Goal: Transaction & Acquisition: Purchase product/service

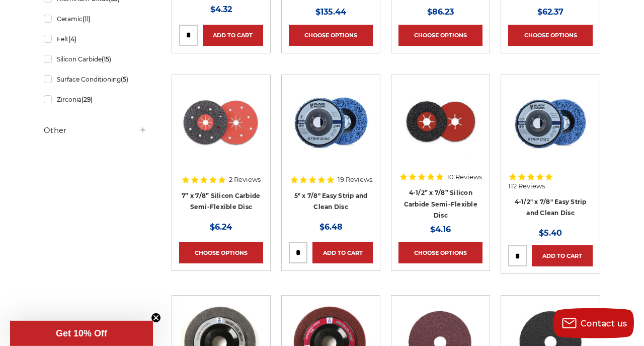
scroll to position [419, 0]
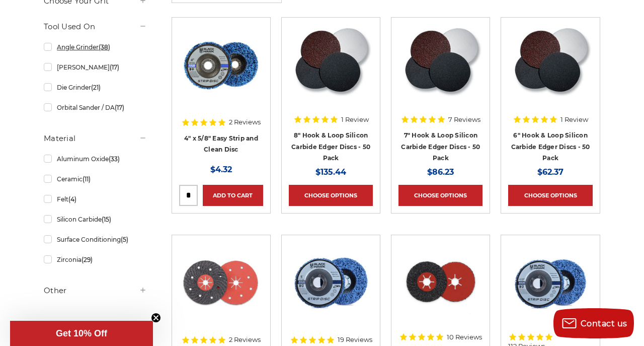
click at [50, 46] on link "Angle Grinder (38)" at bounding box center [95, 47] width 103 height 18
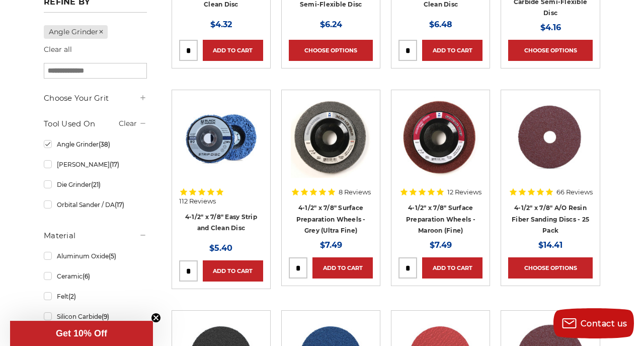
scroll to position [262, 0]
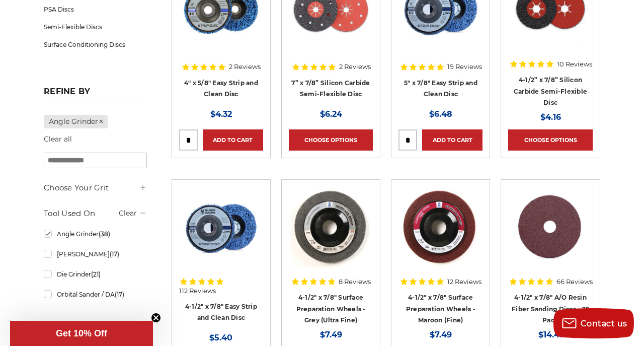
click at [145, 187] on icon at bounding box center [143, 187] width 8 height 8
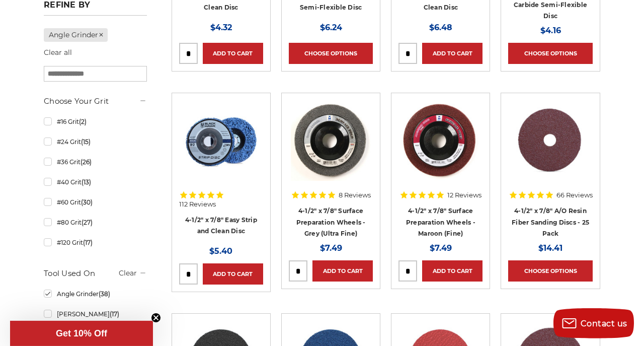
scroll to position [419, 0]
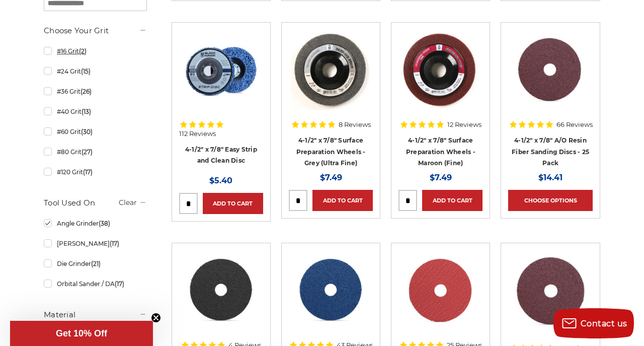
click at [49, 49] on link "#16 Grit (2)" at bounding box center [95, 51] width 103 height 18
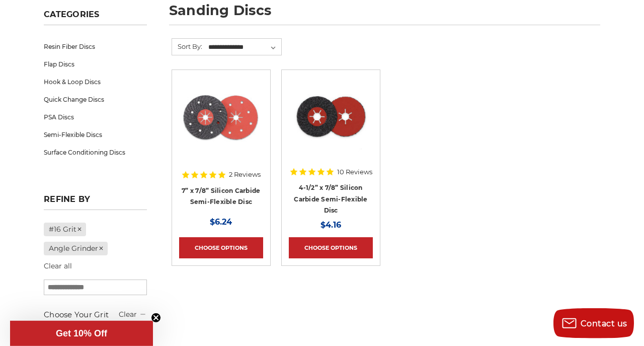
scroll to position [157, 0]
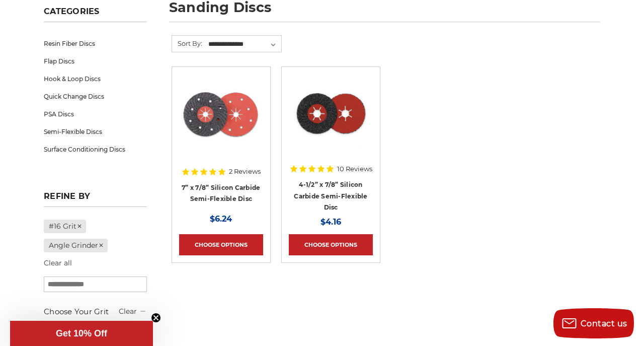
click at [324, 190] on h4 "4-1/2” x 7/8” Silicon Carbide Semi-Flexible Disc" at bounding box center [331, 196] width 84 height 34
click at [330, 184] on link "4-1/2” x 7/8” Silicon Carbide Semi-Flexible Disc" at bounding box center [330, 196] width 73 height 30
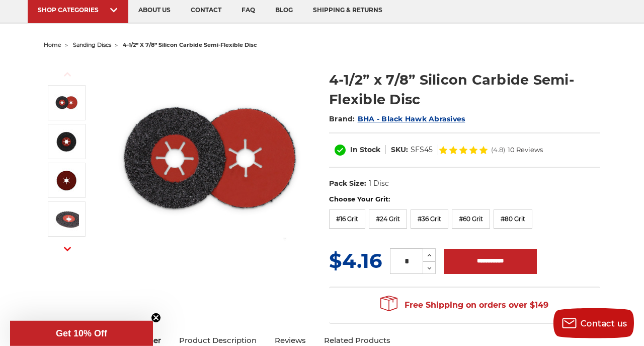
scroll to position [52, 0]
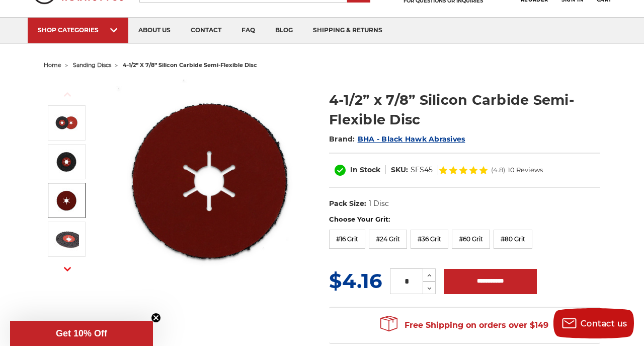
click at [76, 270] on button "Next" at bounding box center [67, 269] width 24 height 22
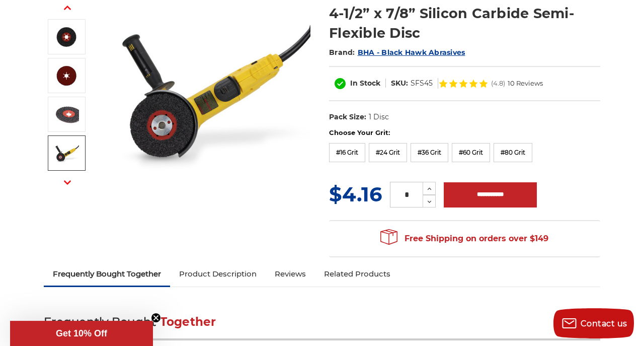
scroll to position [105, 0]
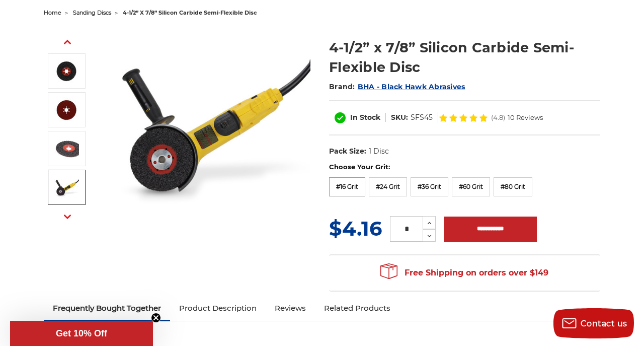
click at [349, 189] on label "#16 Grit" at bounding box center [347, 186] width 36 height 19
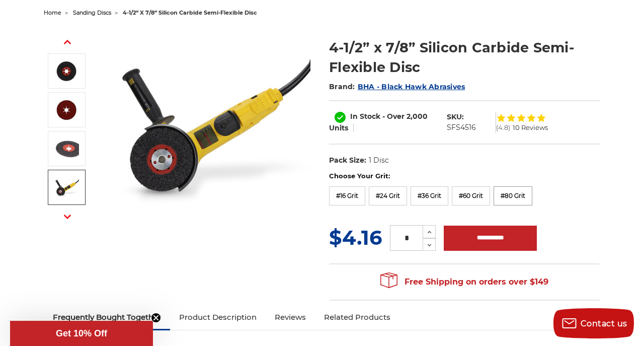
click at [518, 200] on label "#80 Grit" at bounding box center [513, 195] width 39 height 19
click at [484, 191] on label "#60 Grit" at bounding box center [471, 195] width 38 height 19
click at [344, 195] on label "#16 Grit" at bounding box center [347, 195] width 36 height 19
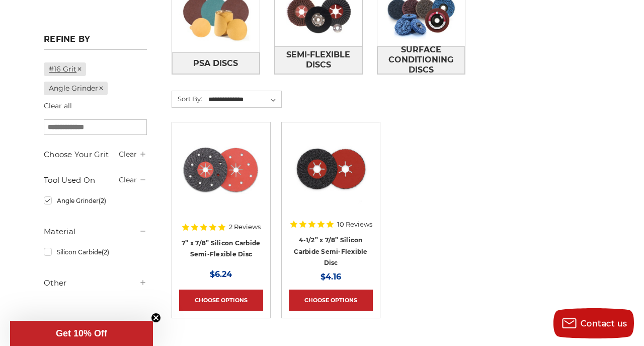
click at [81, 67] on use at bounding box center [80, 69] width 4 height 4
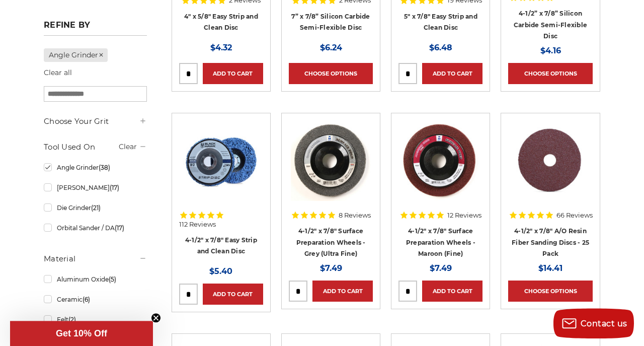
scroll to position [366, 0]
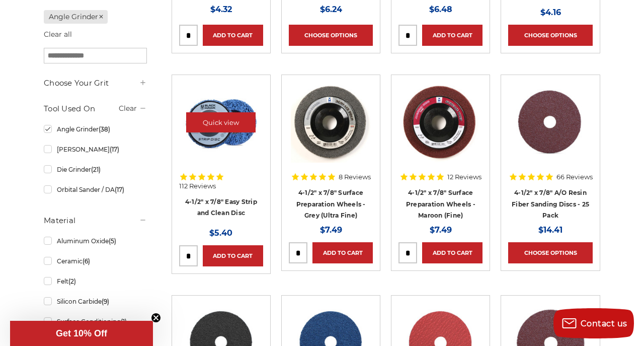
click at [232, 152] on img at bounding box center [221, 123] width 84 height 78
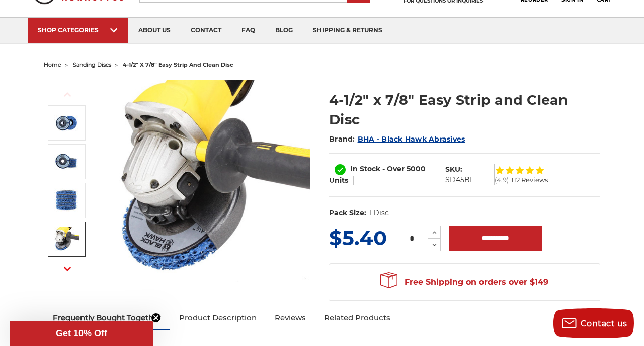
click at [72, 270] on button "Next" at bounding box center [67, 269] width 24 height 22
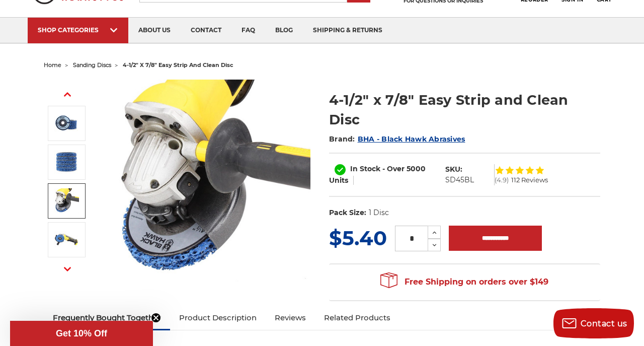
click at [61, 268] on button "Next" at bounding box center [67, 269] width 24 height 22
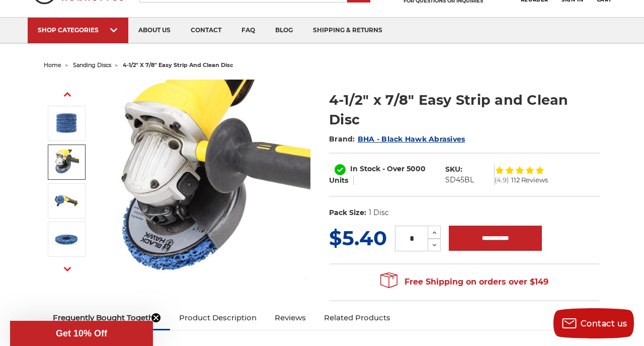
click at [61, 268] on button "Next" at bounding box center [67, 269] width 24 height 22
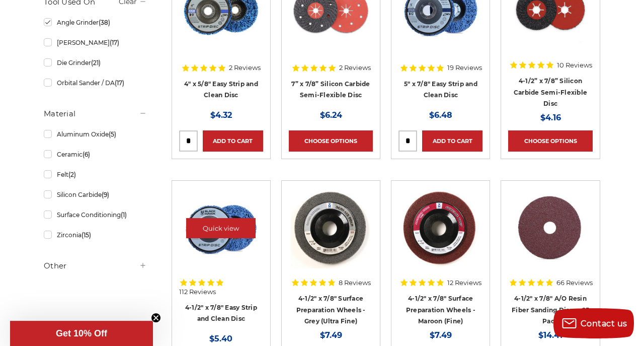
scroll to position [471, 0]
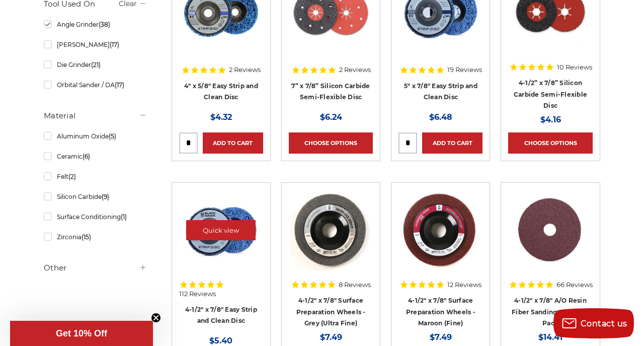
click at [230, 206] on img at bounding box center [221, 231] width 84 height 78
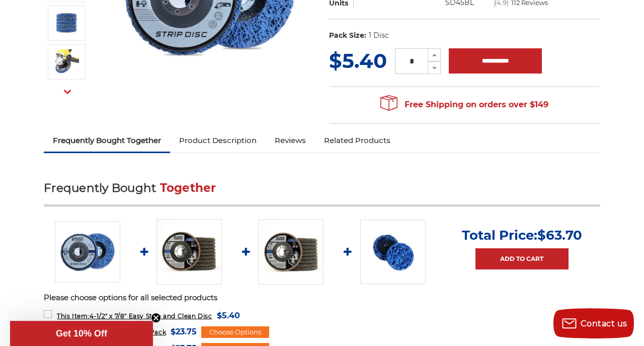
scroll to position [314, 0]
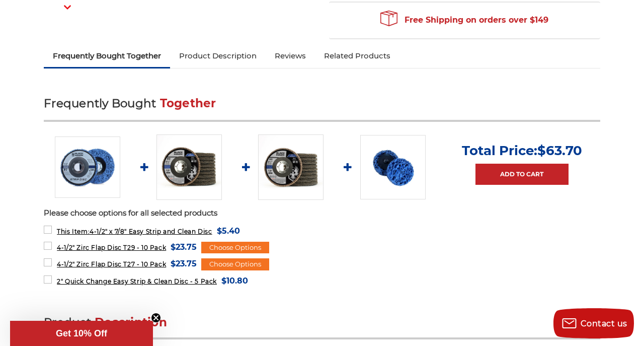
click at [223, 55] on link "Product Description" at bounding box center [218, 56] width 96 height 22
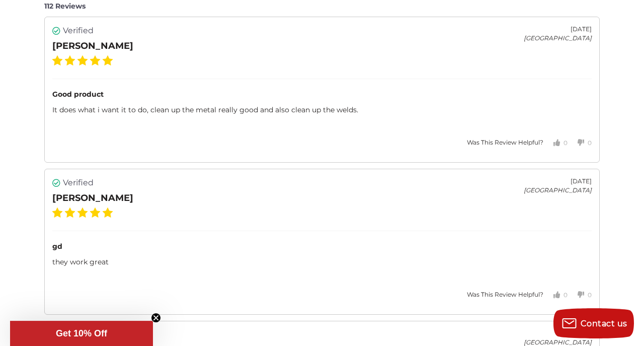
scroll to position [2133, 0]
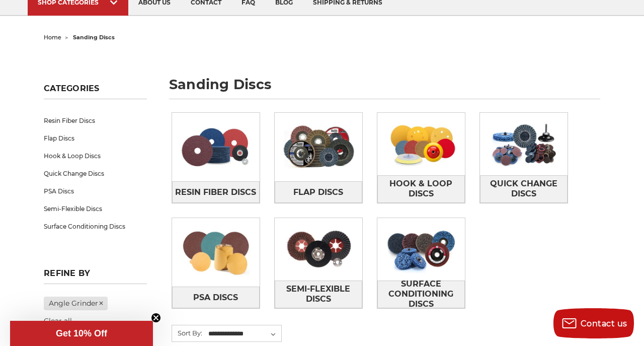
scroll to position [262, 0]
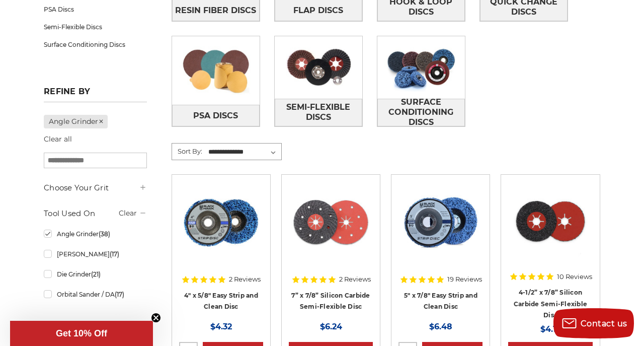
click at [207, 144] on select "**********" at bounding box center [244, 151] width 75 height 15
select select "**********"
click option "**********" at bounding box center [0, 0] width 0 height 0
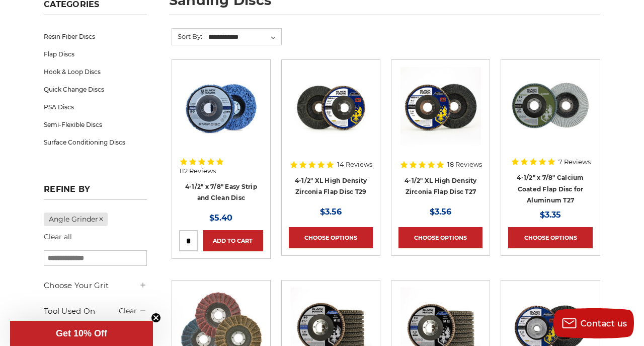
scroll to position [157, 0]
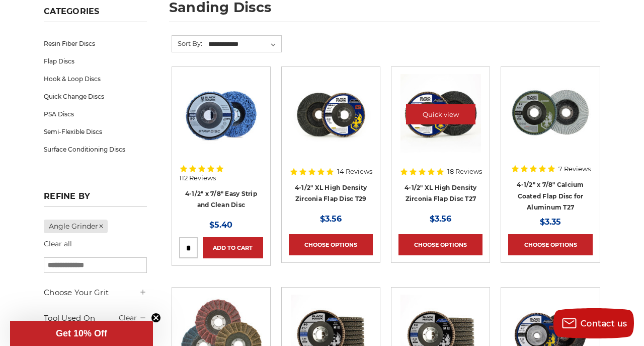
click at [442, 129] on img at bounding box center [441, 114] width 81 height 81
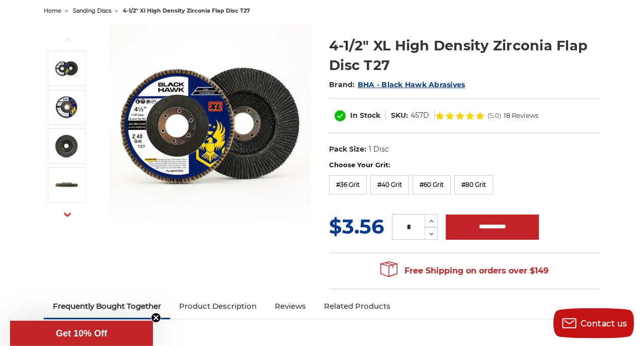
scroll to position [105, 0]
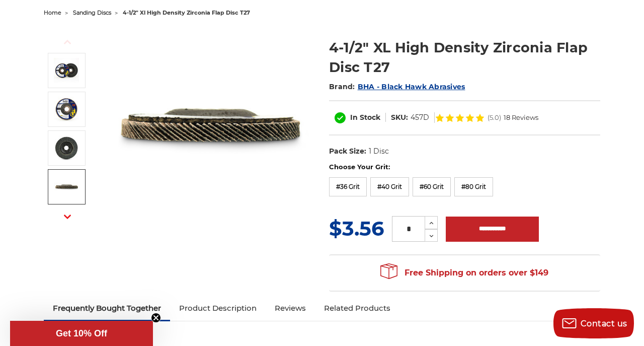
click at [67, 185] on img at bounding box center [66, 186] width 25 height 25
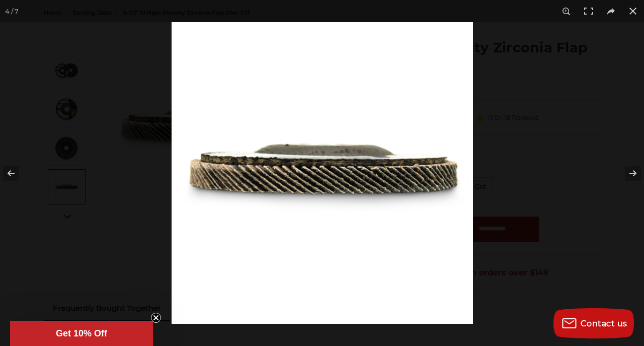
click at [542, 143] on div at bounding box center [494, 195] width 644 height 346
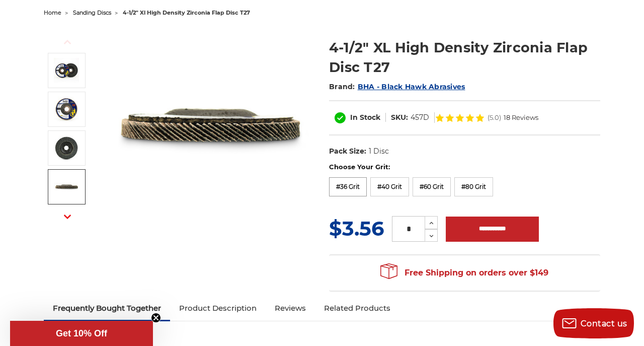
click at [358, 190] on label "#36 Grit" at bounding box center [348, 186] width 38 height 19
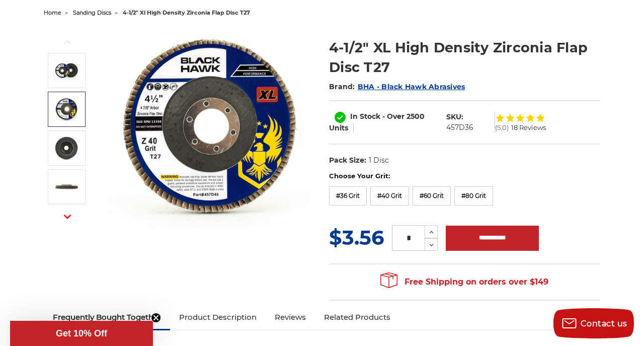
click at [78, 118] on img at bounding box center [66, 109] width 25 height 25
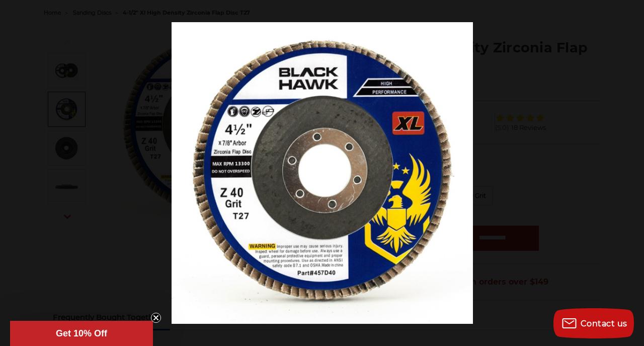
click at [0, 92] on div at bounding box center [322, 173] width 644 height 346
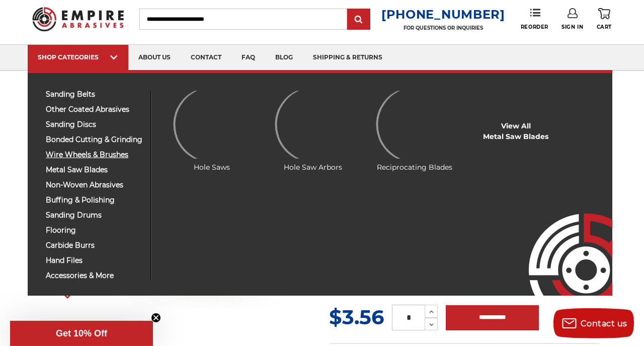
scroll to position [52, 0]
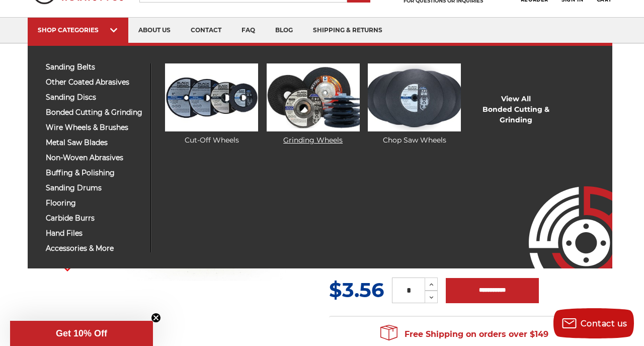
click at [286, 101] on img at bounding box center [313, 97] width 93 height 68
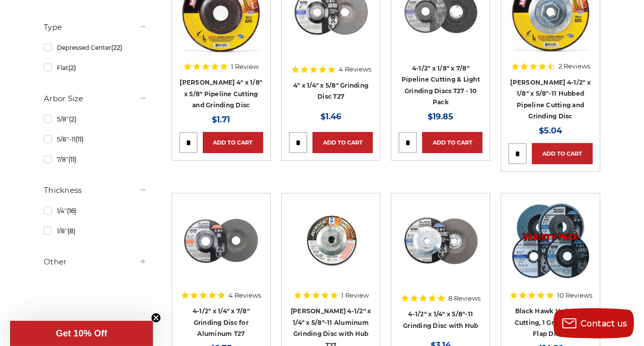
scroll to position [366, 0]
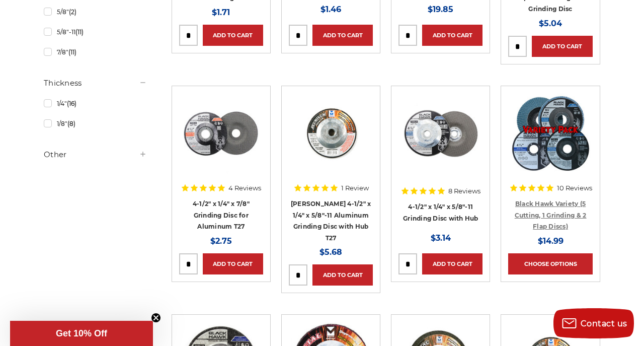
click at [541, 206] on link "Black Hawk Variety (5 Cutting, 1 Grinding & 2 Flap Discs)" at bounding box center [551, 215] width 72 height 30
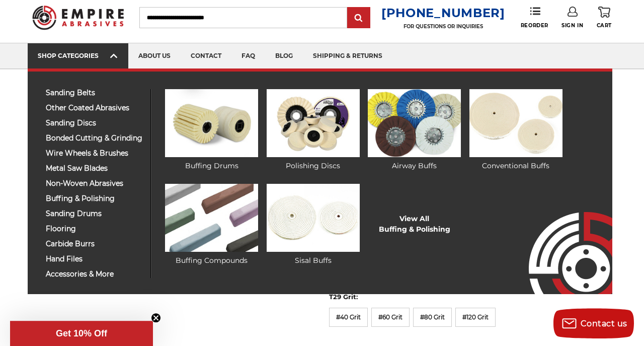
scroll to position [52, 0]
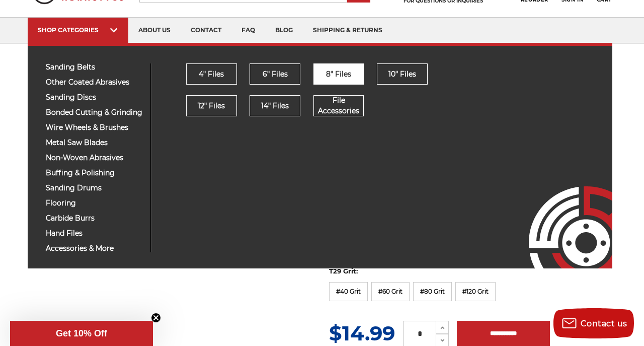
click at [331, 75] on span "8" Files" at bounding box center [338, 74] width 25 height 11
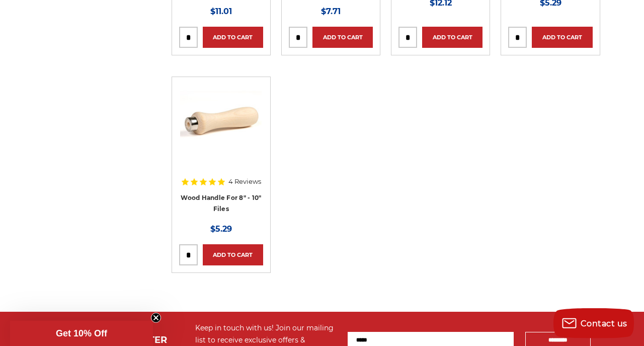
scroll to position [628, 0]
